Goal: Information Seeking & Learning: Learn about a topic

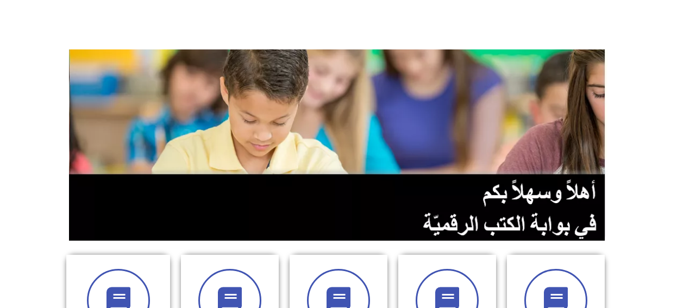
scroll to position [109, 0]
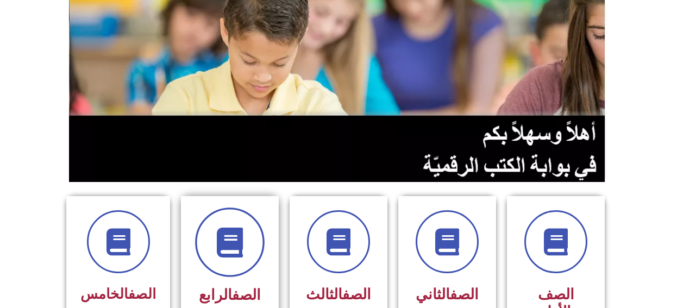
click at [212, 251] on span at bounding box center [229, 241] width 69 height 69
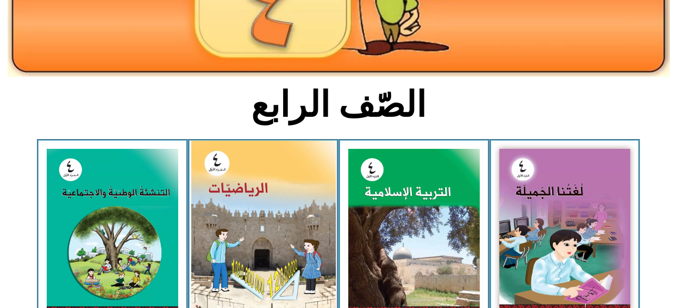
scroll to position [217, 0]
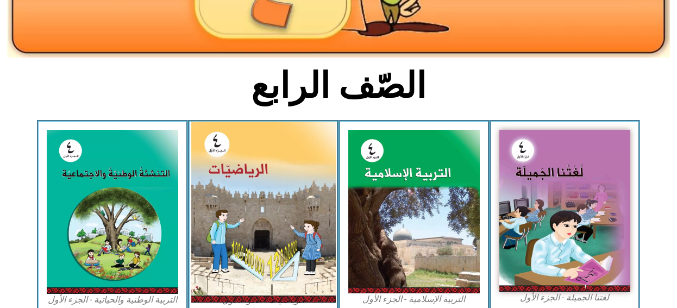
click at [240, 188] on img at bounding box center [263, 212] width 144 height 181
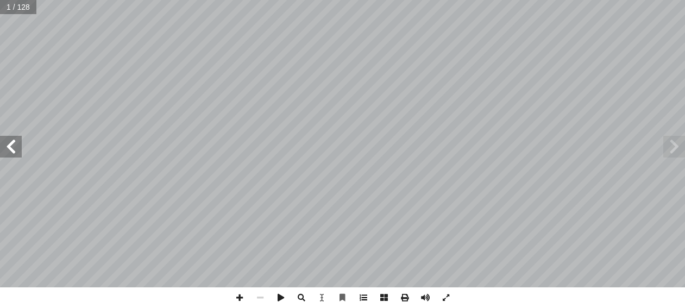
click at [364, 296] on span at bounding box center [363, 297] width 21 height 21
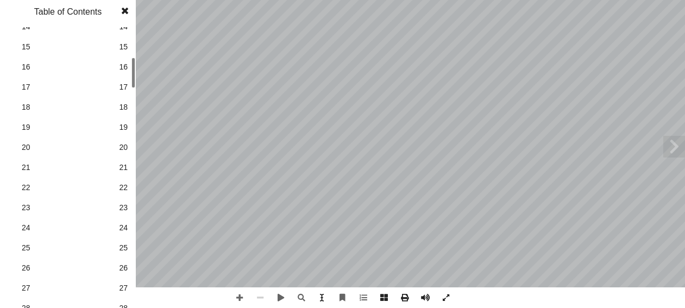
click at [125, 289] on span "27" at bounding box center [123, 287] width 9 height 11
click at [124, 11] on span at bounding box center [125, 11] width 20 height 22
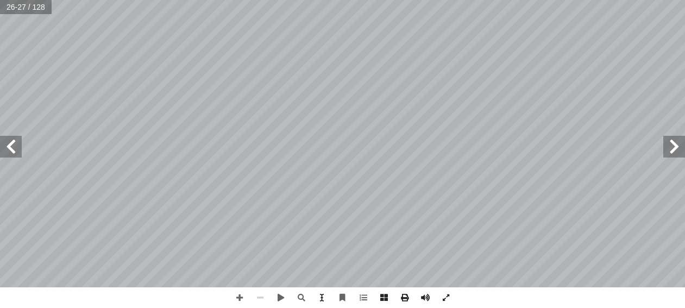
click at [8, 146] on span at bounding box center [11, 147] width 22 height 22
click at [8, 145] on span at bounding box center [11, 147] width 22 height 22
click at [237, 297] on span at bounding box center [239, 297] width 21 height 21
click at [194, 304] on div "2 ٨ : ِ ع ْ الجم َ ناتج ُ جد ً أ ا ٣ ب 7 4 2 ٠ 2 9 ٨ 5 ٣ ٣ ٠ ١ + 6 ٠ 6 5 4 ١ 9 …" at bounding box center [342, 154] width 685 height 308
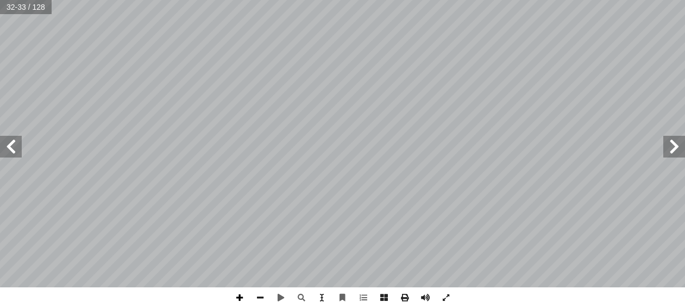
click at [241, 297] on span at bounding box center [239, 297] width 21 height 21
